Goal: Contribute content: Contribute content

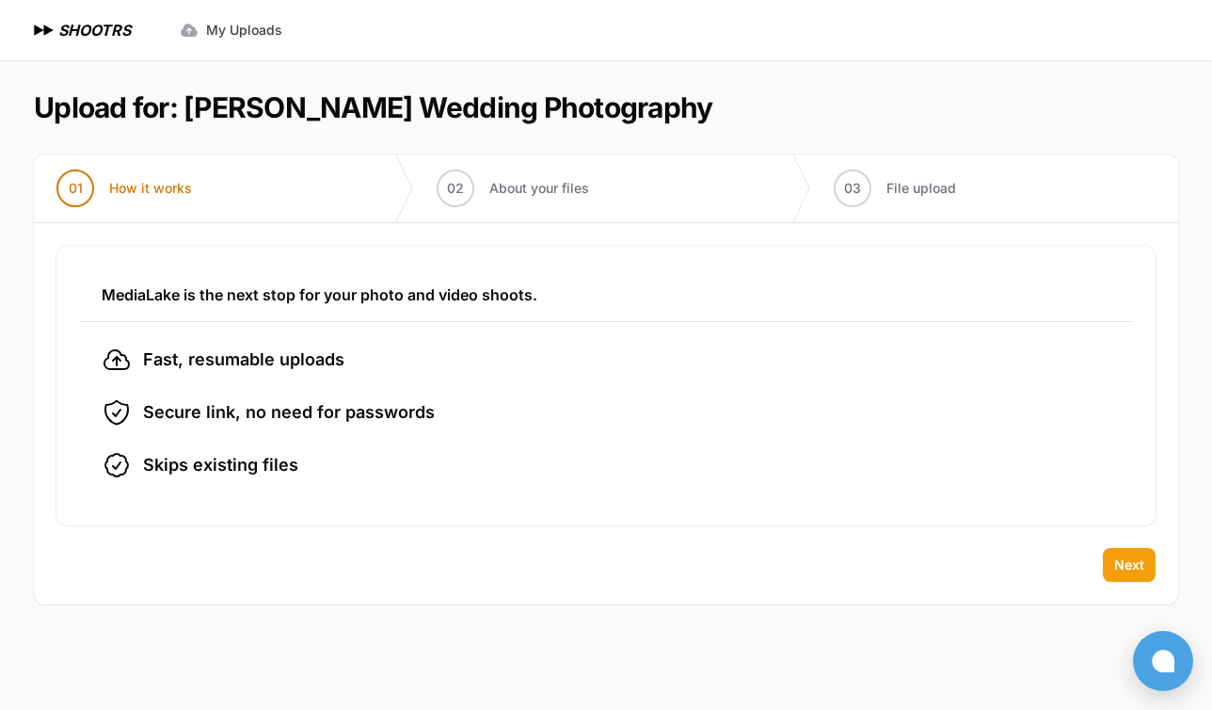
click at [1128, 577] on button "Next" at bounding box center [1129, 565] width 53 height 34
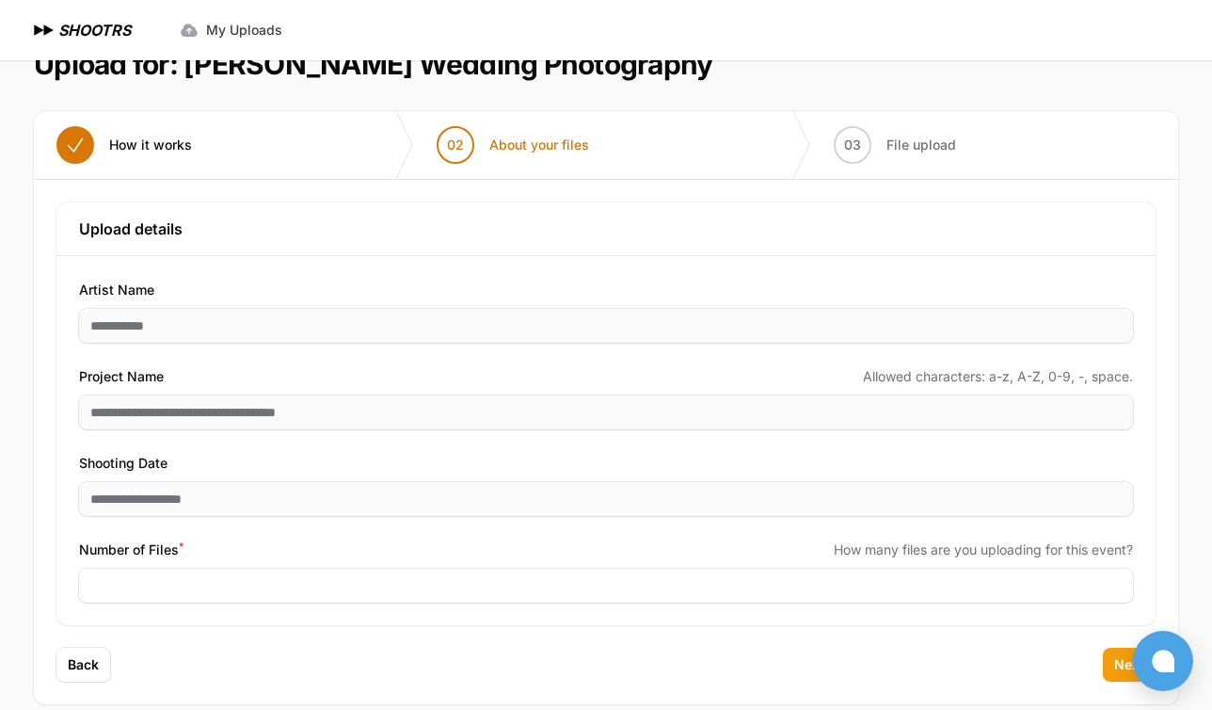
scroll to position [68, 0]
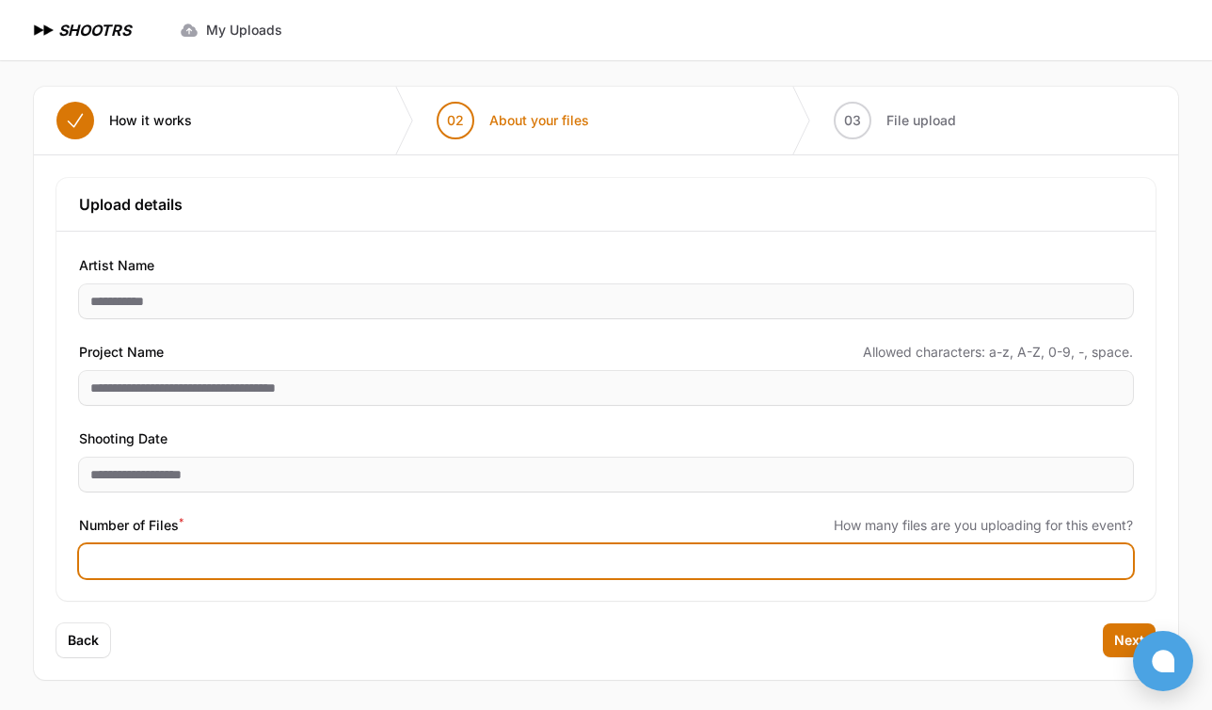
click at [345, 564] on input "Number of Files *" at bounding box center [606, 561] width 1054 height 34
type input "****"
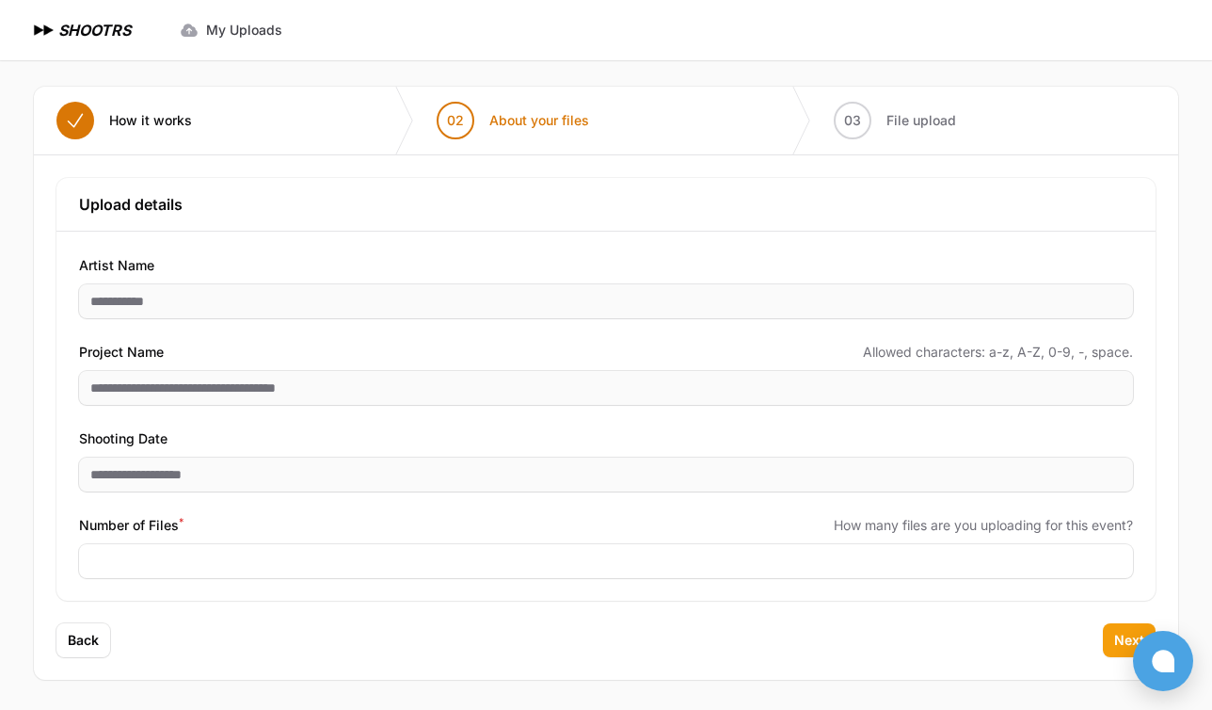
click at [1110, 642] on button "Next" at bounding box center [1129, 640] width 53 height 34
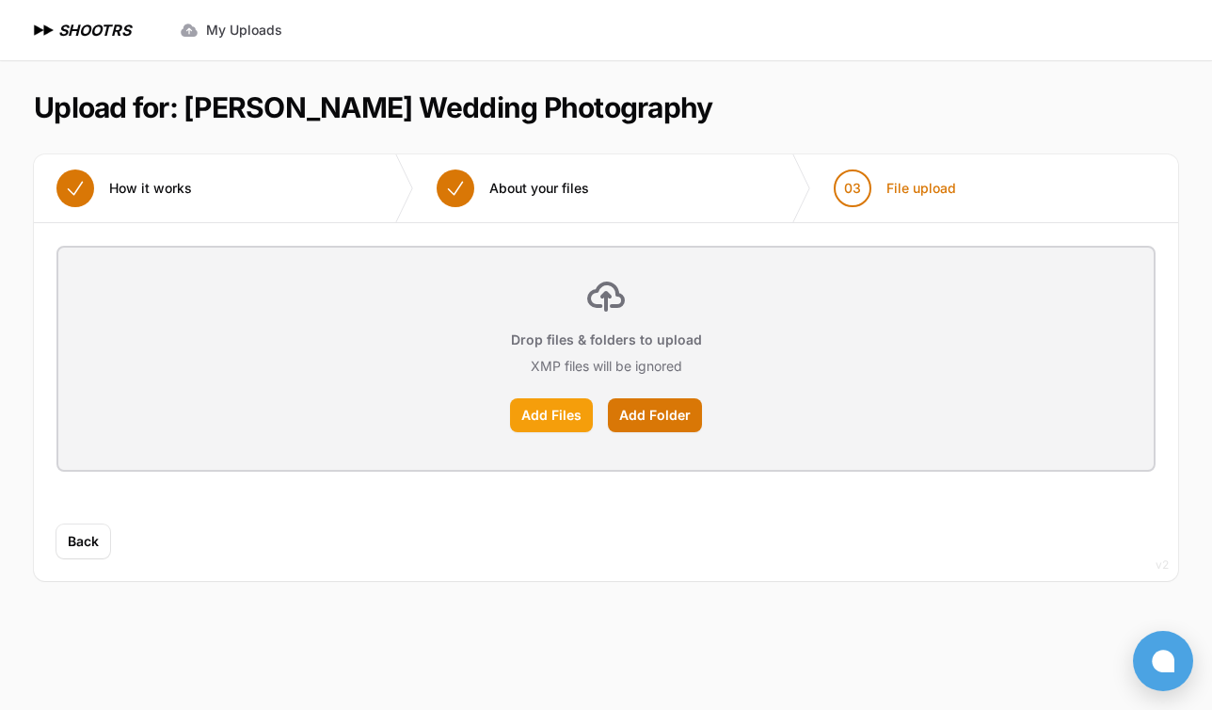
click at [530, 417] on label "Add Files" at bounding box center [551, 415] width 83 height 34
click at [0, 0] on input "Add Files" at bounding box center [0, 0] width 0 height 0
